Goal: Transaction & Acquisition: Purchase product/service

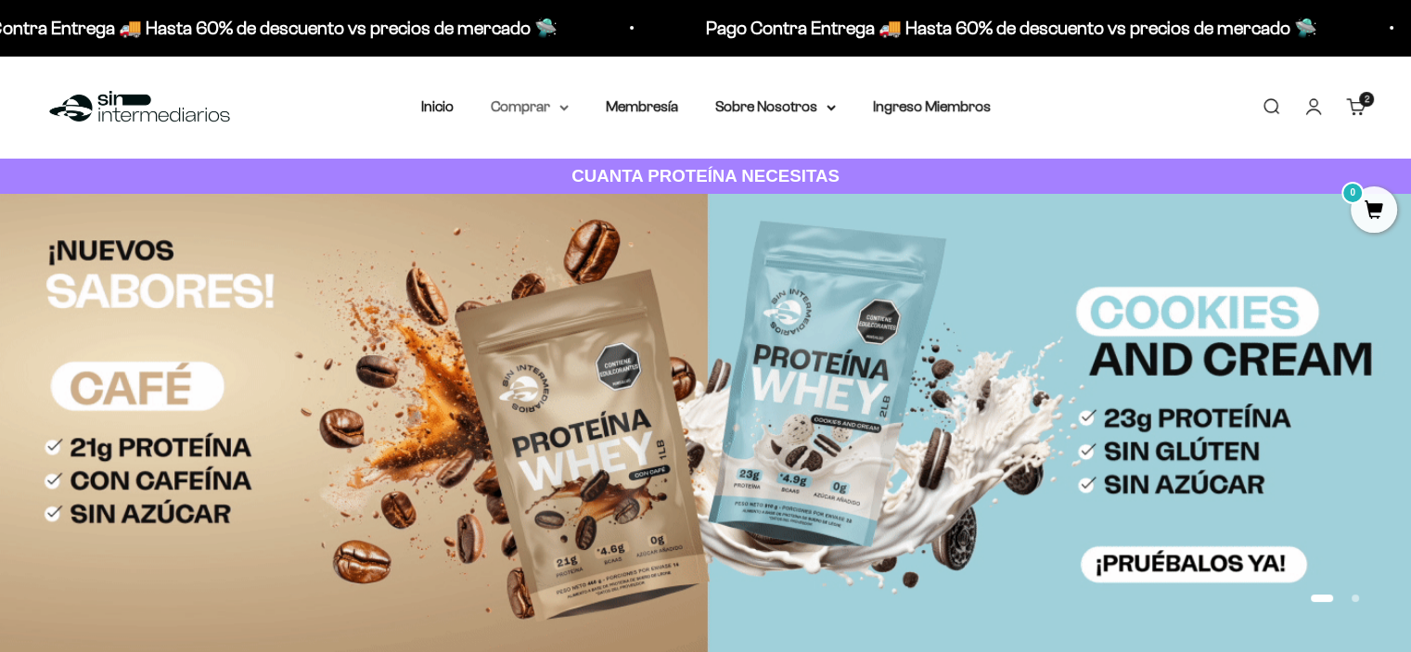
click at [553, 103] on summary "Comprar" at bounding box center [530, 107] width 78 height 24
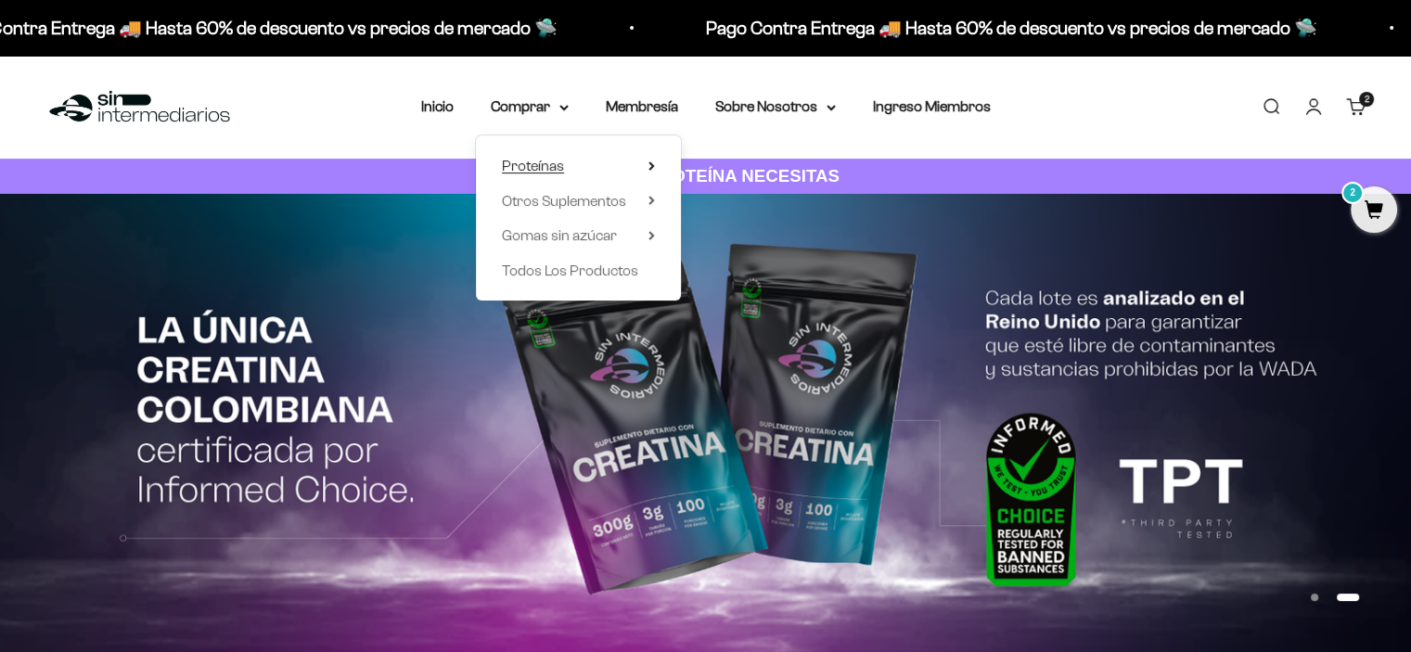
click at [548, 154] on span "Proteínas" at bounding box center [533, 166] width 62 height 24
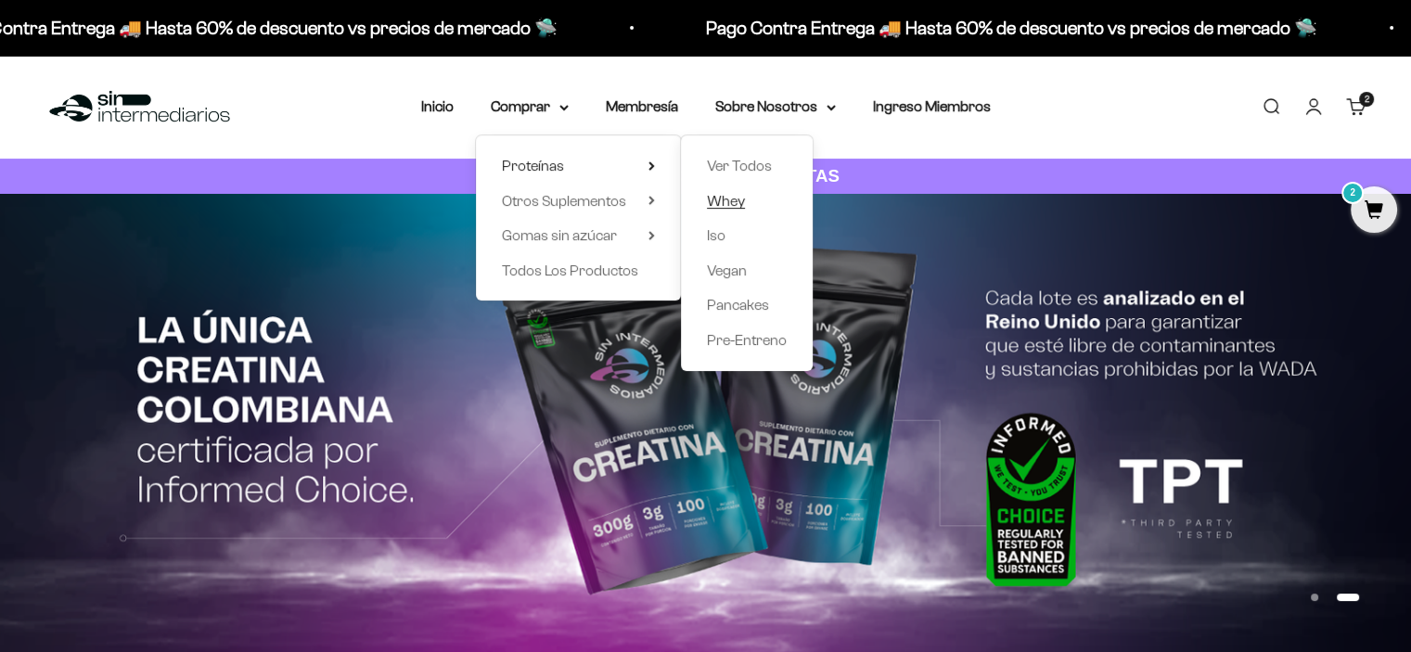
click at [718, 209] on span "Whey" at bounding box center [726, 201] width 38 height 24
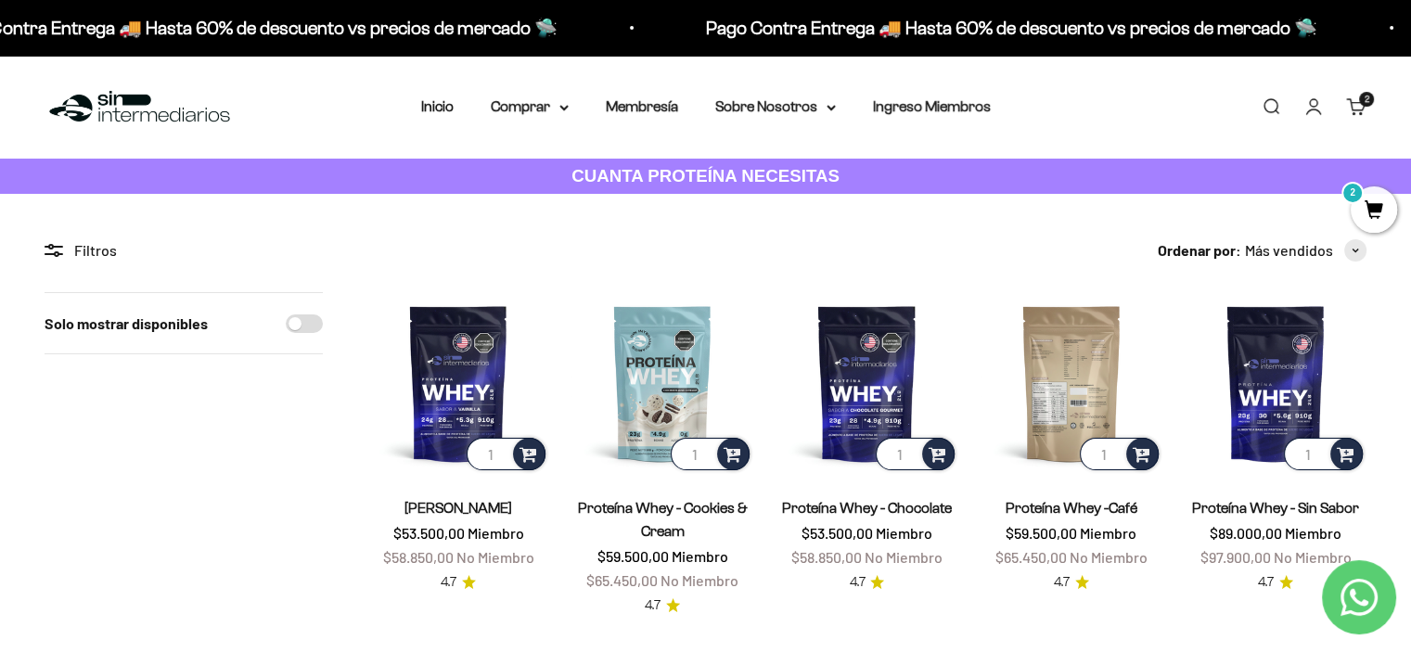
click at [1096, 404] on img at bounding box center [1072, 383] width 182 height 182
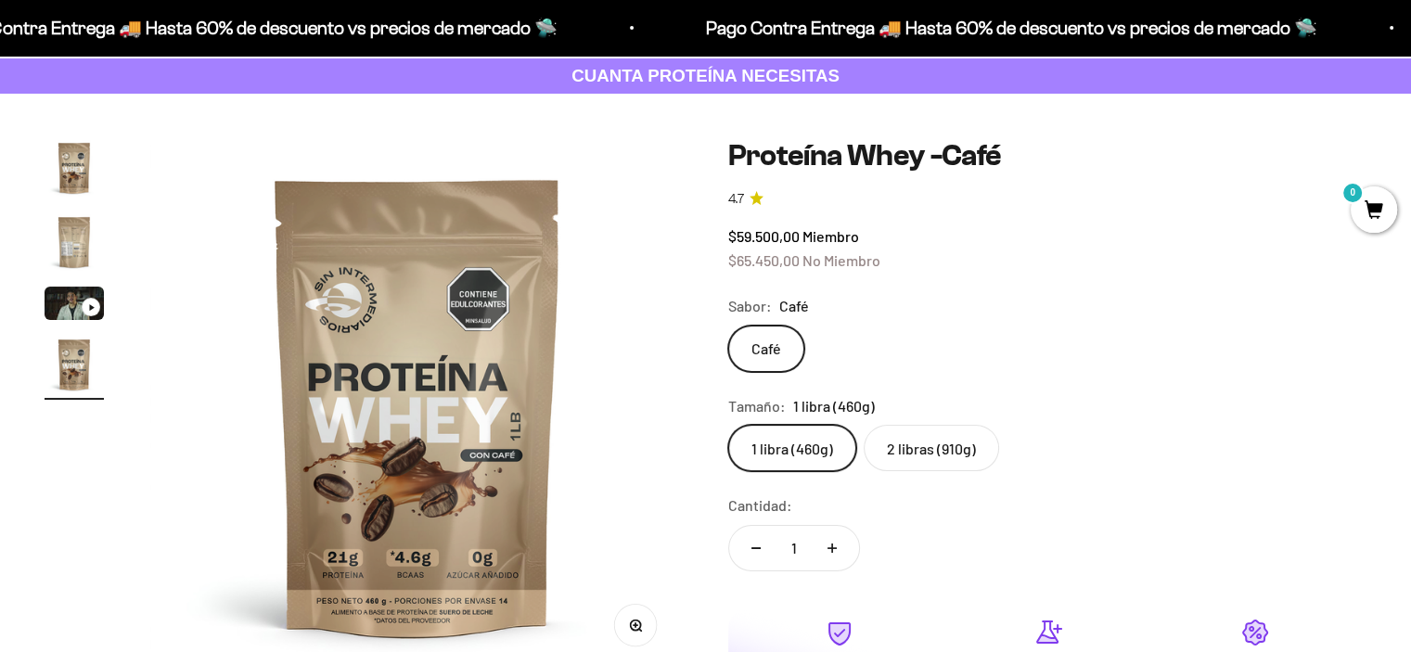
scroll to position [93, 0]
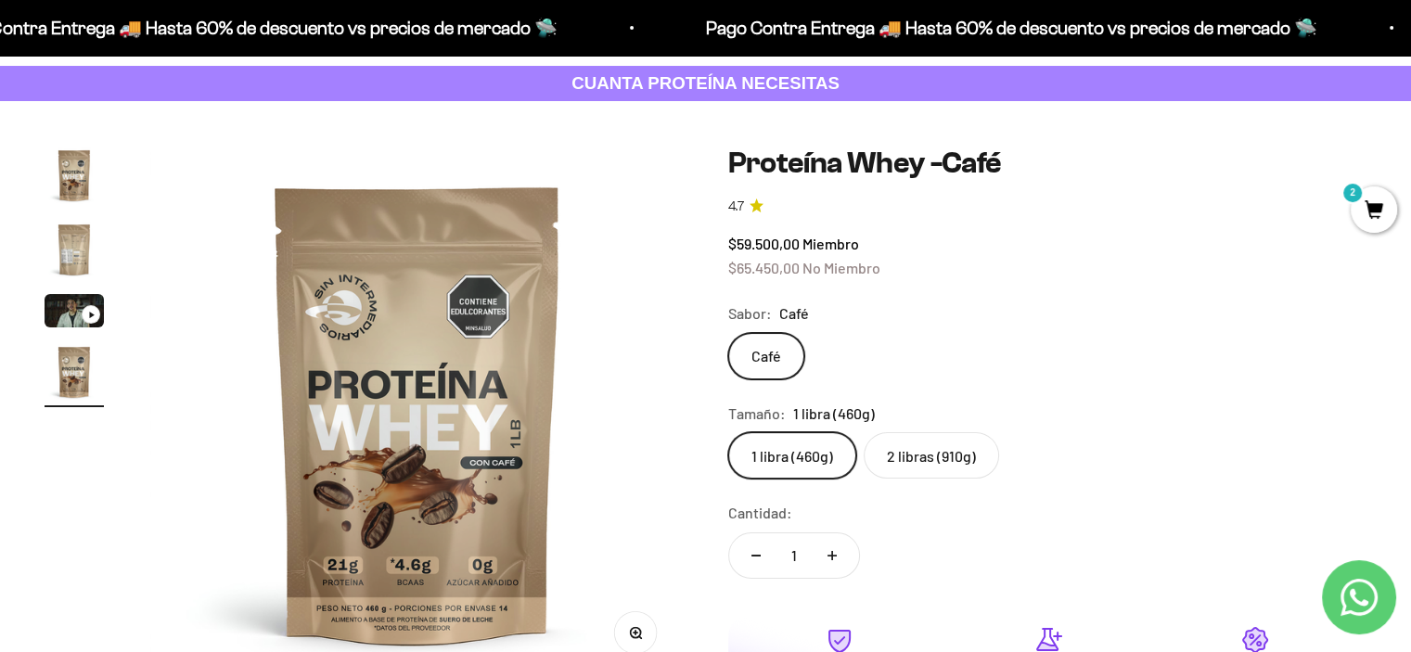
click at [897, 470] on label "2 libras (910g)" at bounding box center [931, 455] width 135 height 46
click at [728, 432] on input "2 libras (910g)" at bounding box center [728, 432] width 1 height 1
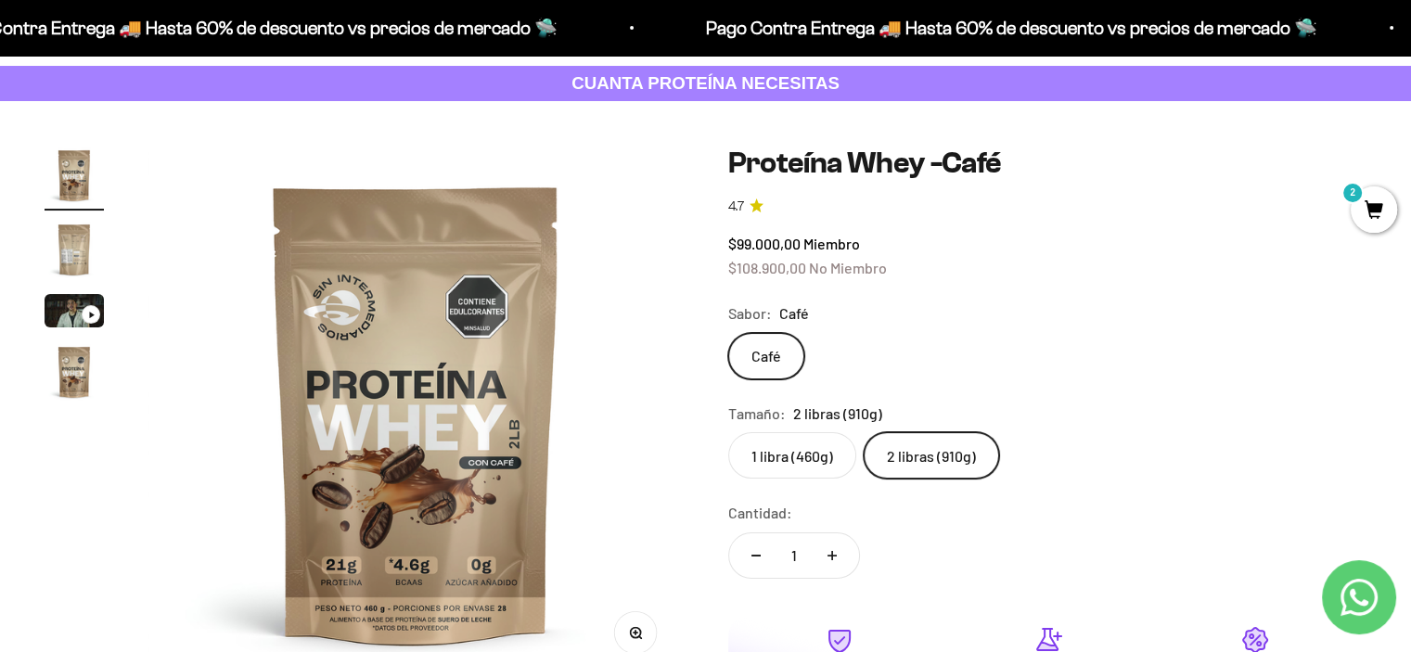
click at [820, 461] on label "1 libra (460g)" at bounding box center [792, 455] width 128 height 46
click at [728, 432] on input "1 libra (460g)" at bounding box center [728, 432] width 1 height 1
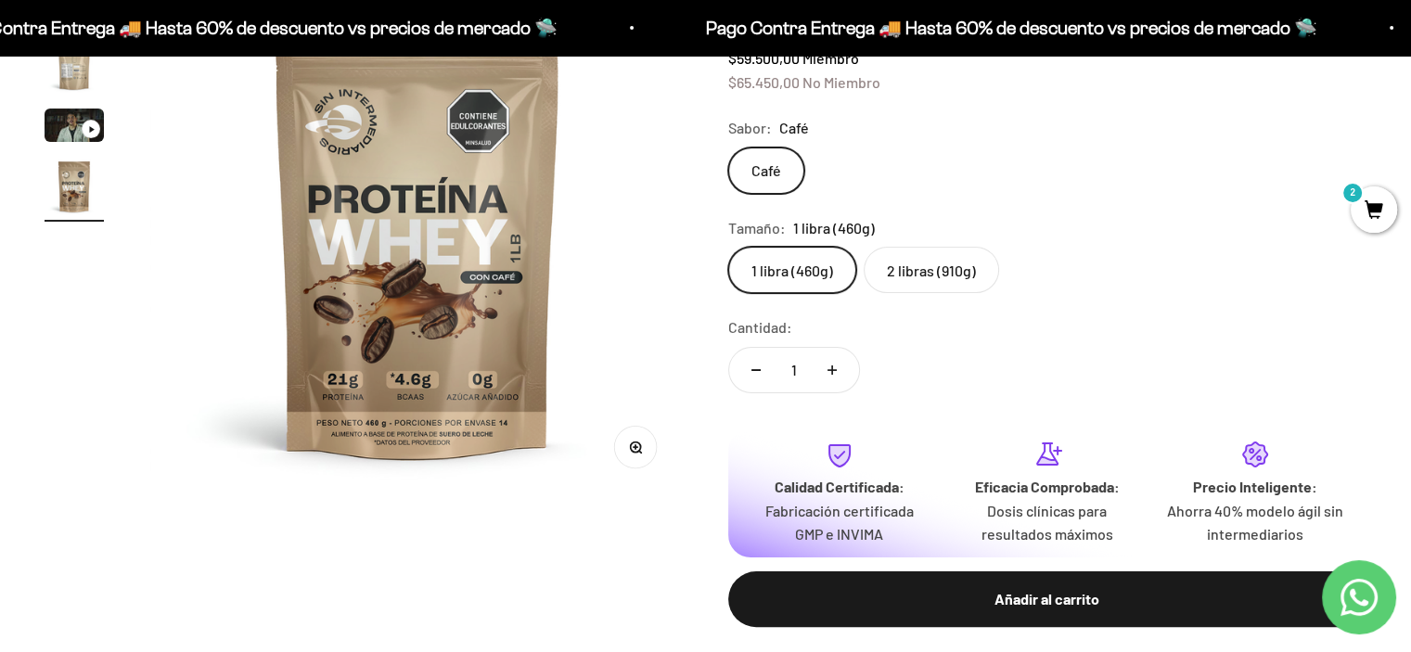
click at [1370, 203] on span "2" at bounding box center [1374, 210] width 46 height 46
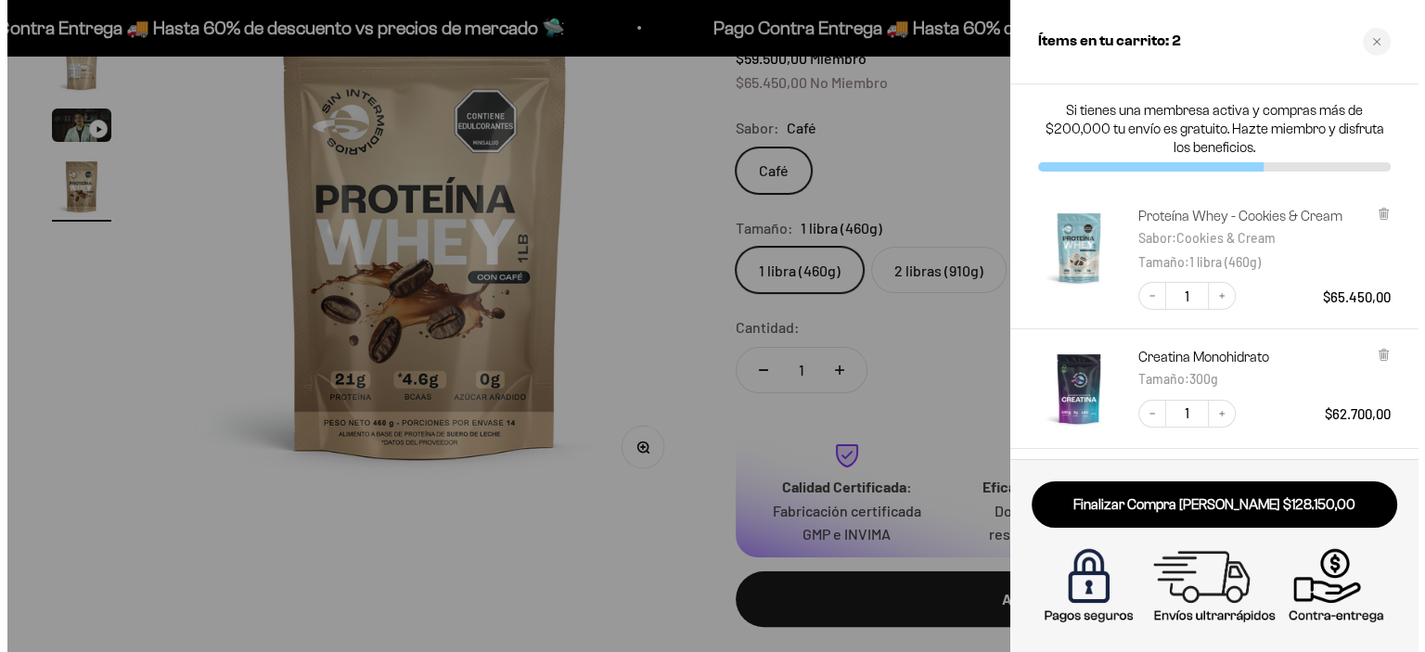
scroll to position [0, 1693]
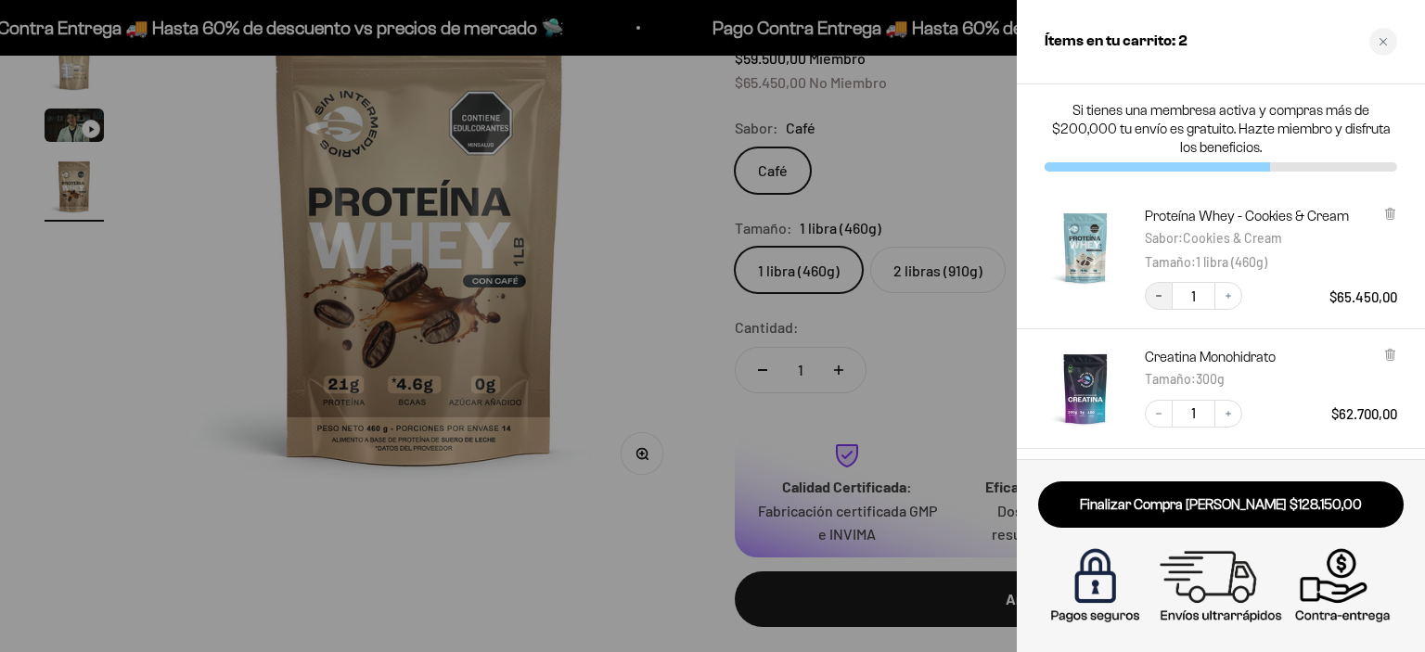
click at [1158, 296] on icon "Decrease quantity" at bounding box center [1159, 296] width 6 height 1
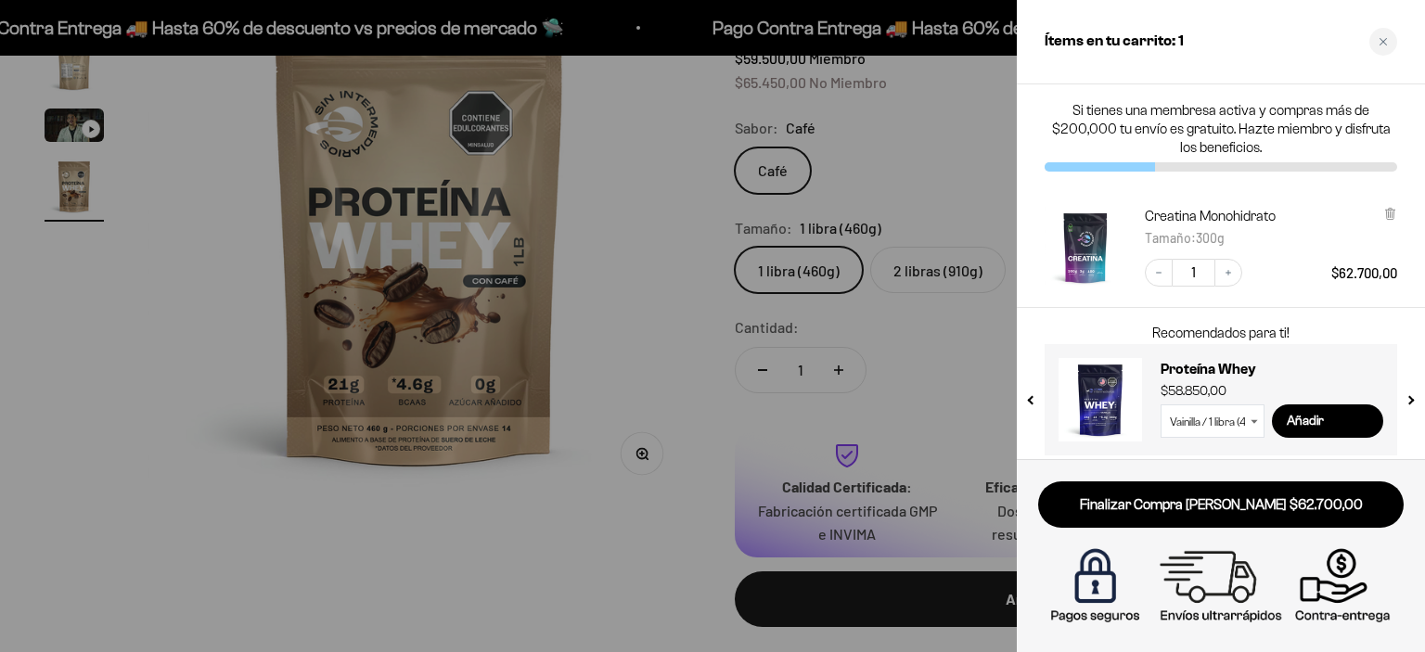
click at [1252, 425] on select "Vainilla / 1 libra (460g) Vainilla / 2 libras (910g) Vainilla / 5 libras (2280g…" at bounding box center [1213, 421] width 104 height 33
click at [1161, 405] on select "Vainilla / 1 libra (460g) Vainilla / 2 libras (910g) Vainilla / 5 libras (2280g…" at bounding box center [1213, 421] width 104 height 33
click at [1323, 415] on input "Añadir" at bounding box center [1327, 421] width 111 height 33
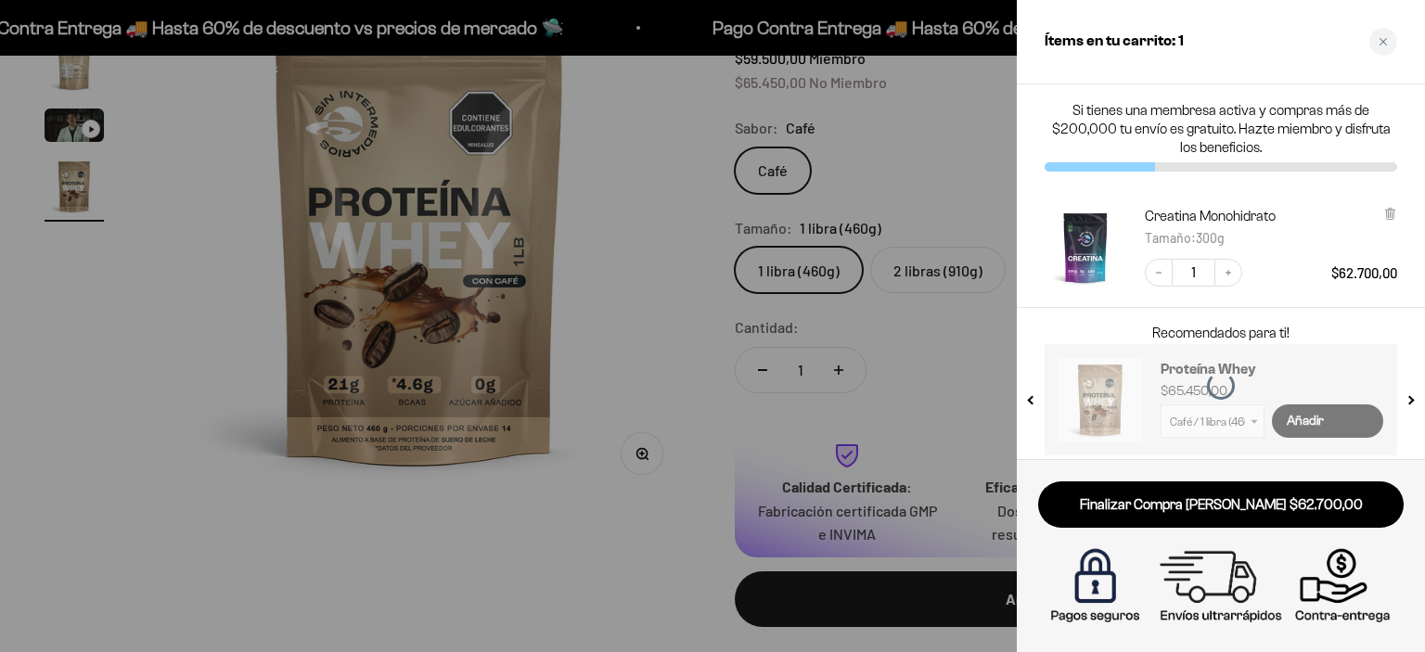
select select "42658509357265"
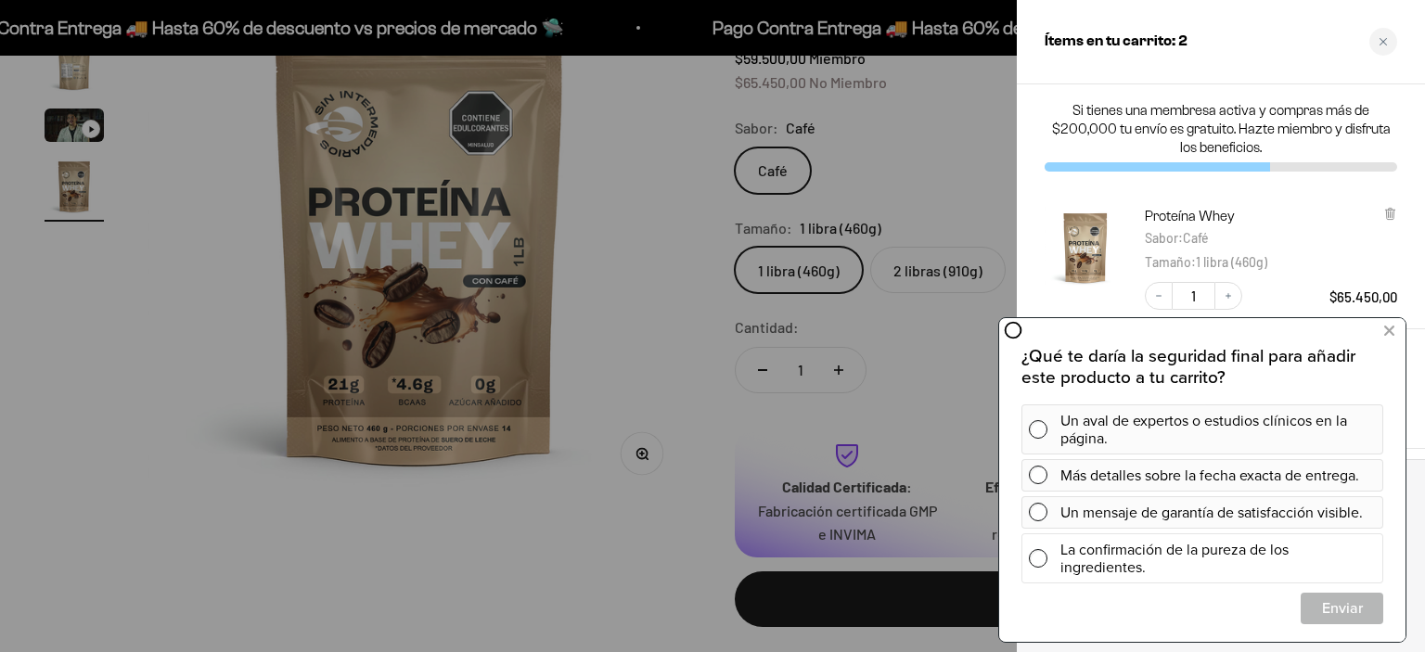
click at [1037, 562] on span at bounding box center [1038, 558] width 19 height 19
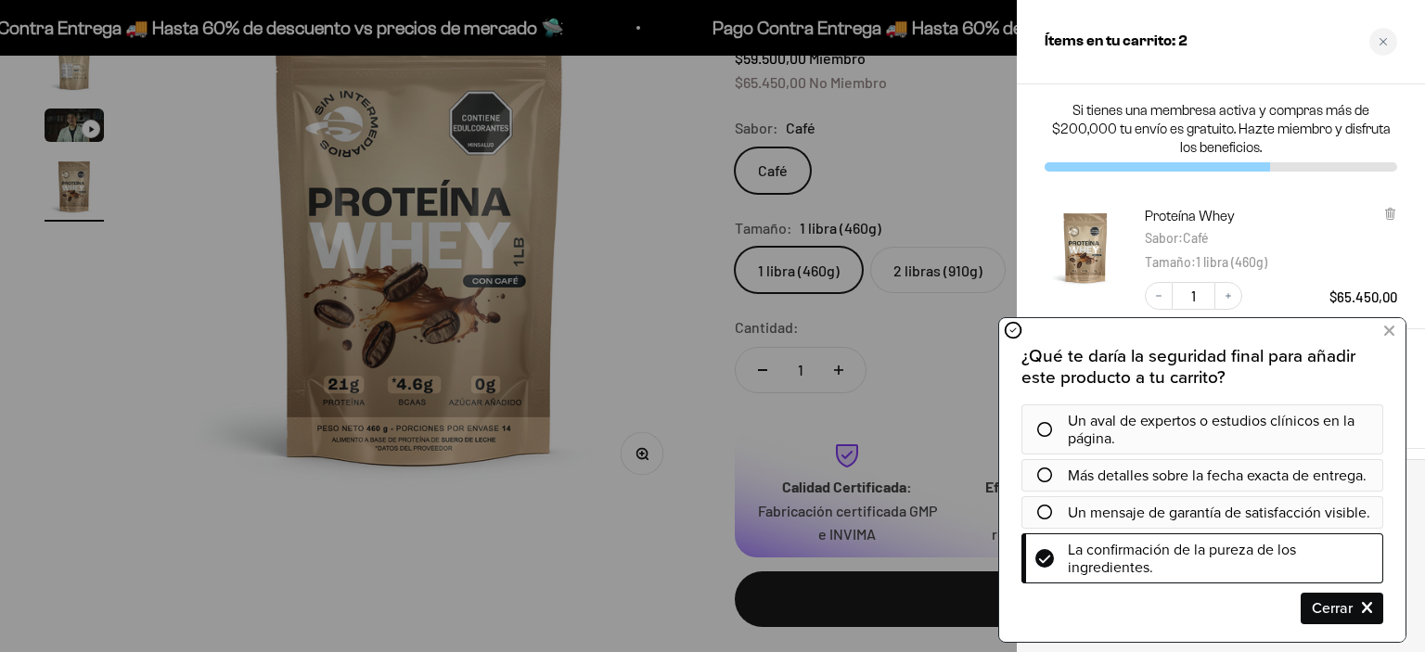
click at [1044, 505] on icon at bounding box center [1044, 512] width 15 height 15
click at [1049, 509] on icon at bounding box center [1044, 512] width 15 height 15
click at [1040, 477] on icon at bounding box center [1044, 475] width 15 height 15
click at [1355, 603] on span "Cerrar" at bounding box center [1342, 608] width 81 height 32
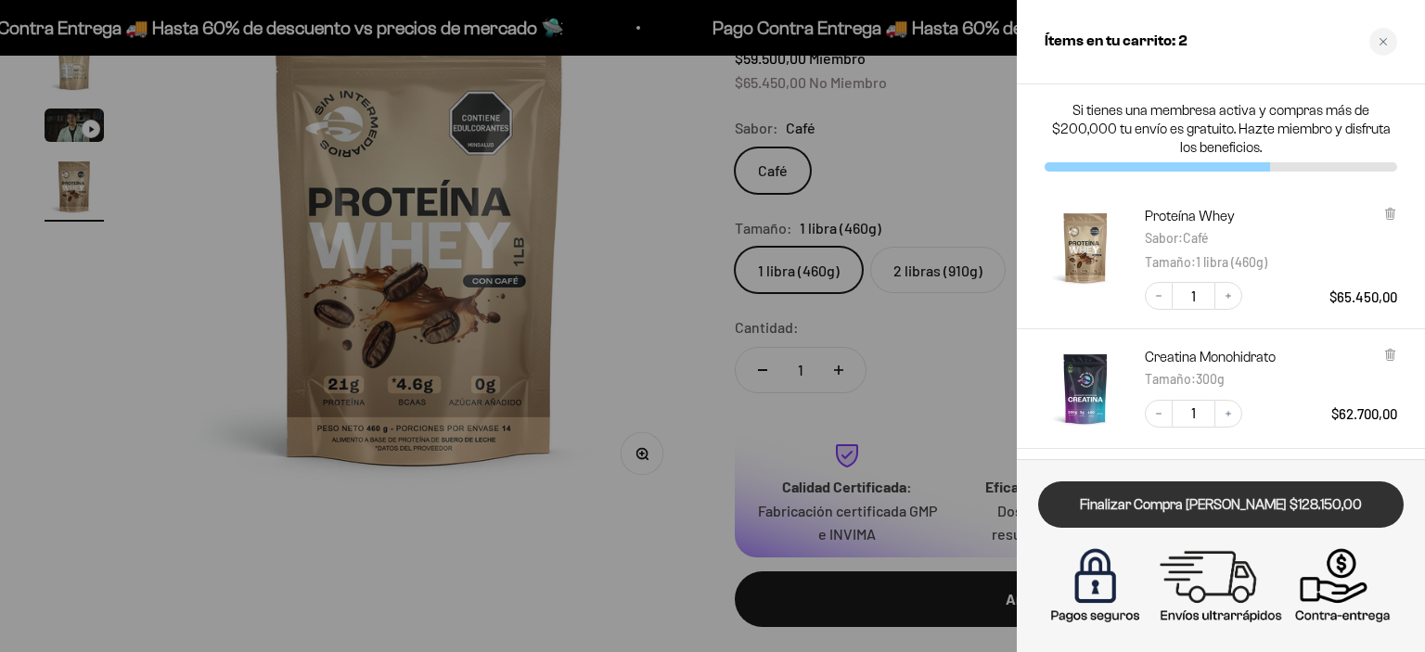
click at [1232, 512] on link "Finalizar Compra [PERSON_NAME] $128.150,00" at bounding box center [1221, 505] width 366 height 47
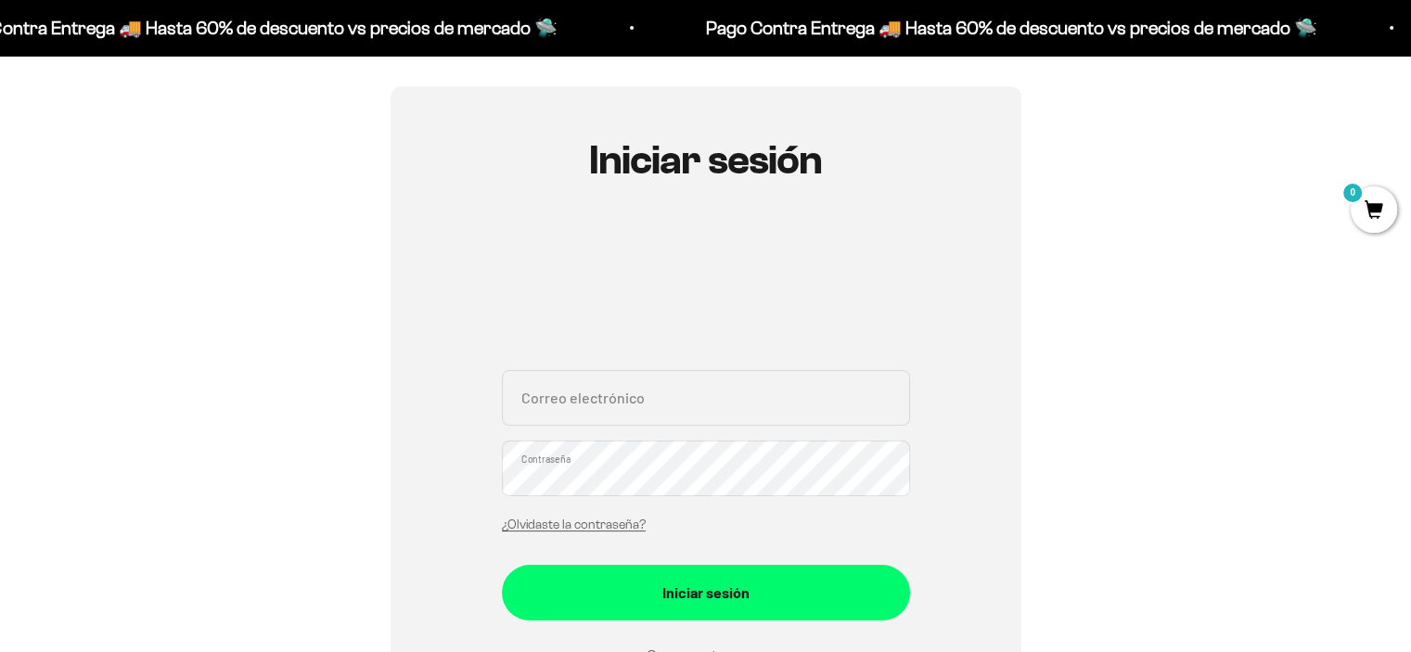
scroll to position [186, 0]
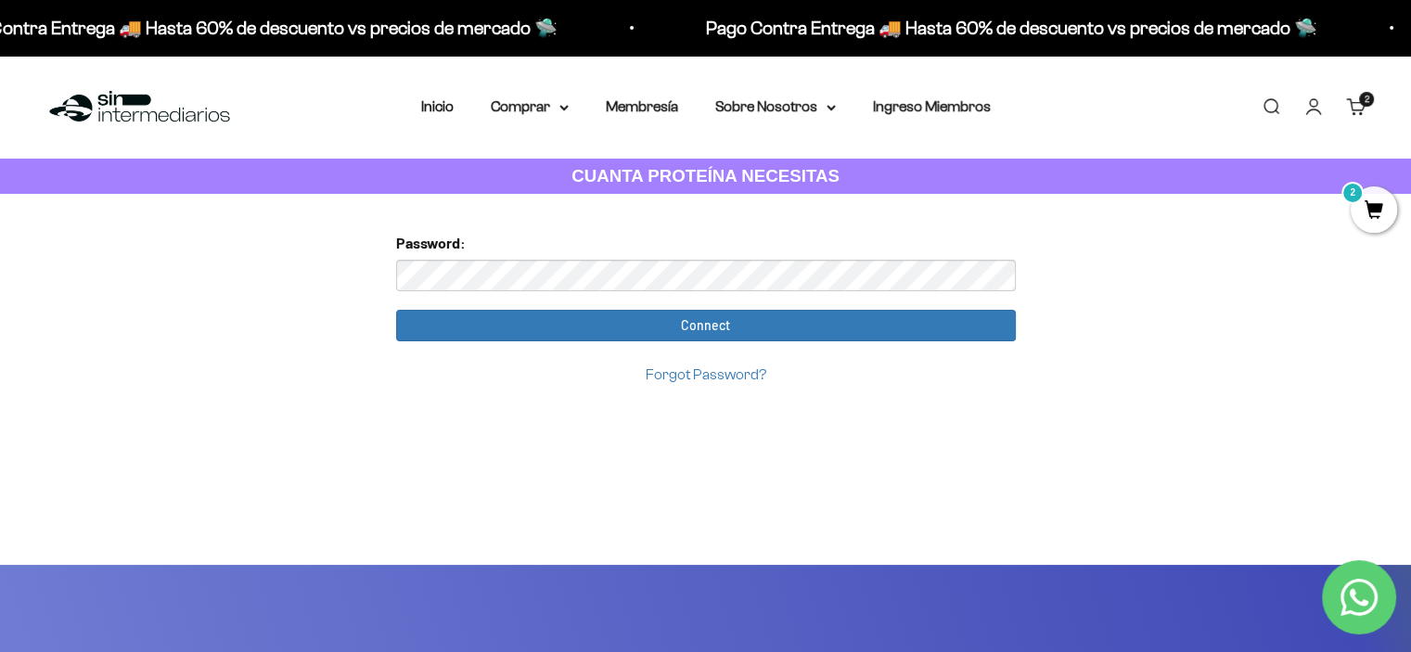
click at [396, 310] on input "Connect" at bounding box center [706, 326] width 620 height 32
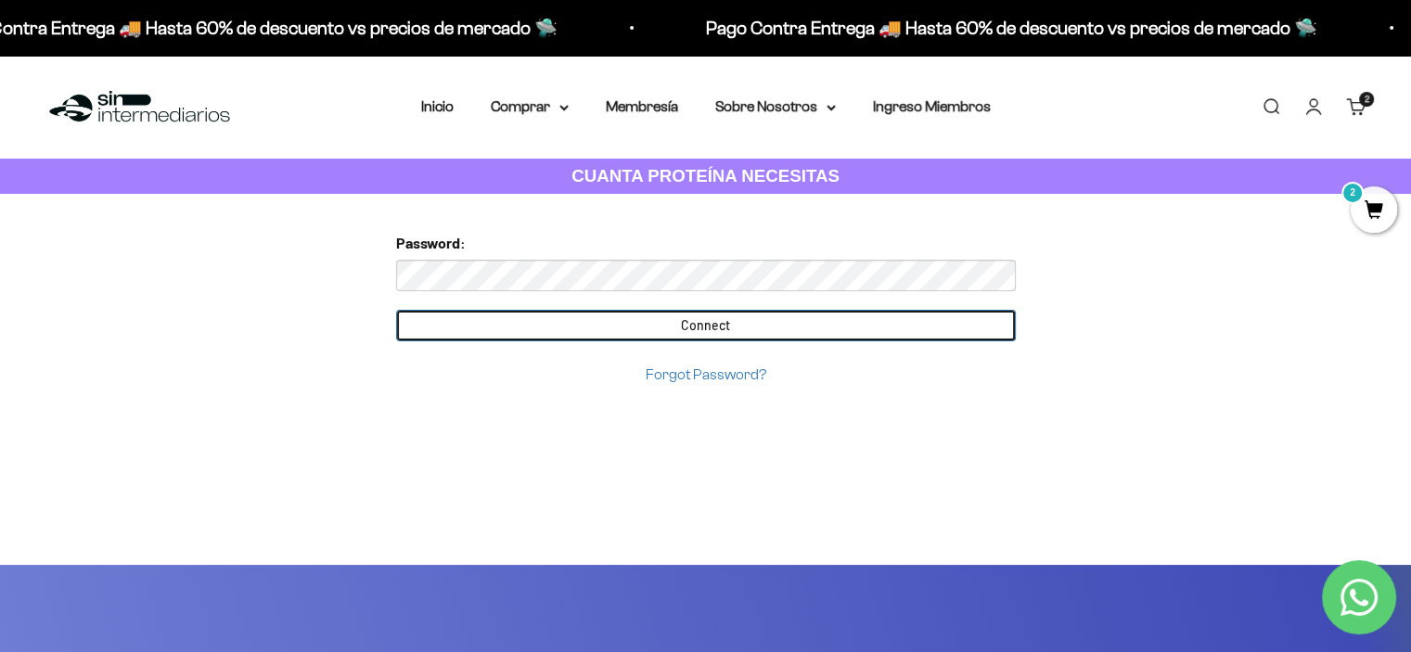
click at [628, 310] on input "Connect" at bounding box center [706, 326] width 620 height 32
